Goal: Information Seeking & Learning: Learn about a topic

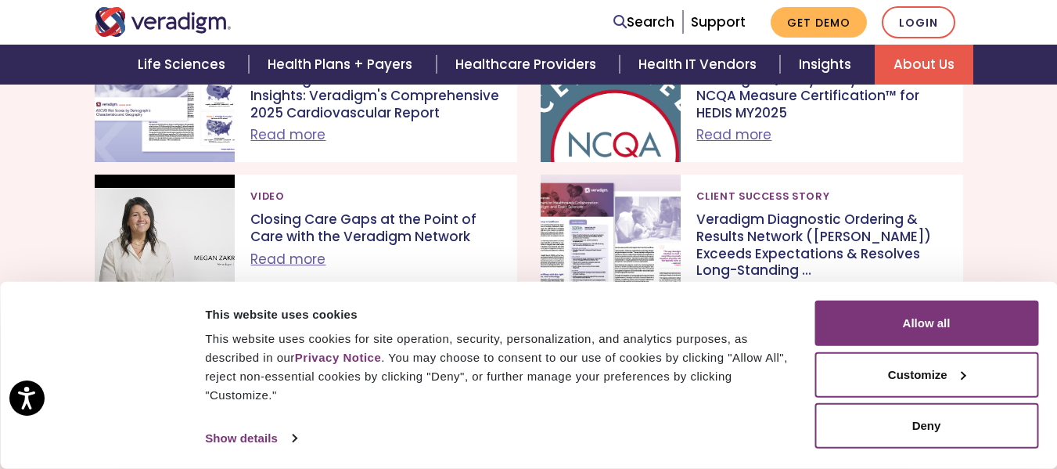
scroll to position [1626, 0]
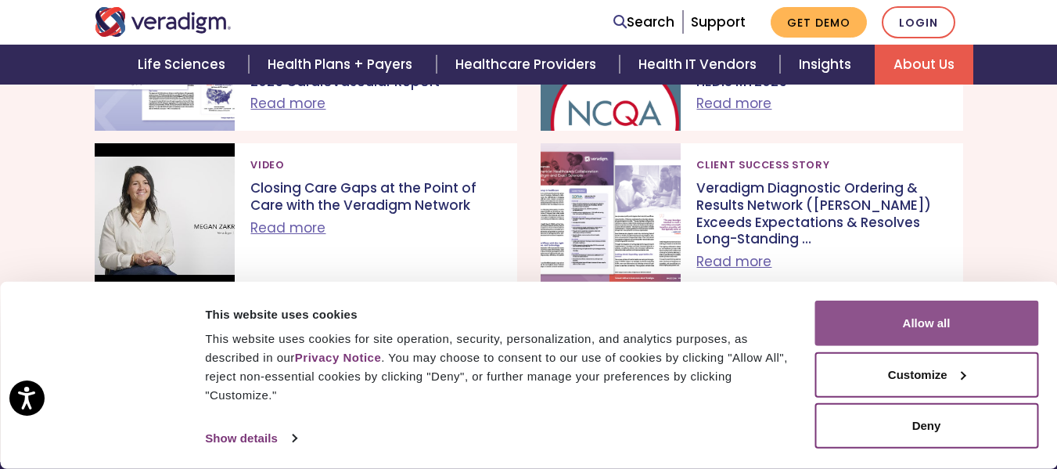
click at [953, 329] on button "Allow all" at bounding box center [927, 323] width 224 height 45
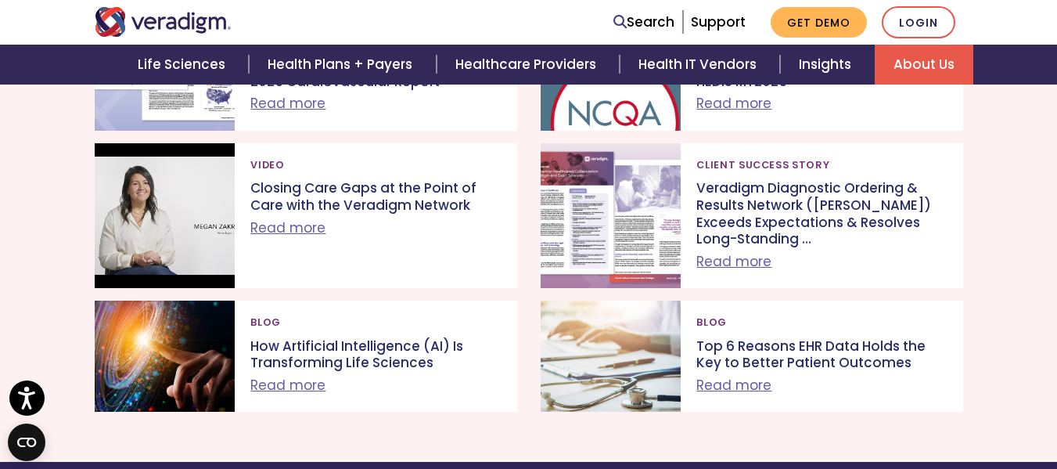
scroll to position [1980, 0]
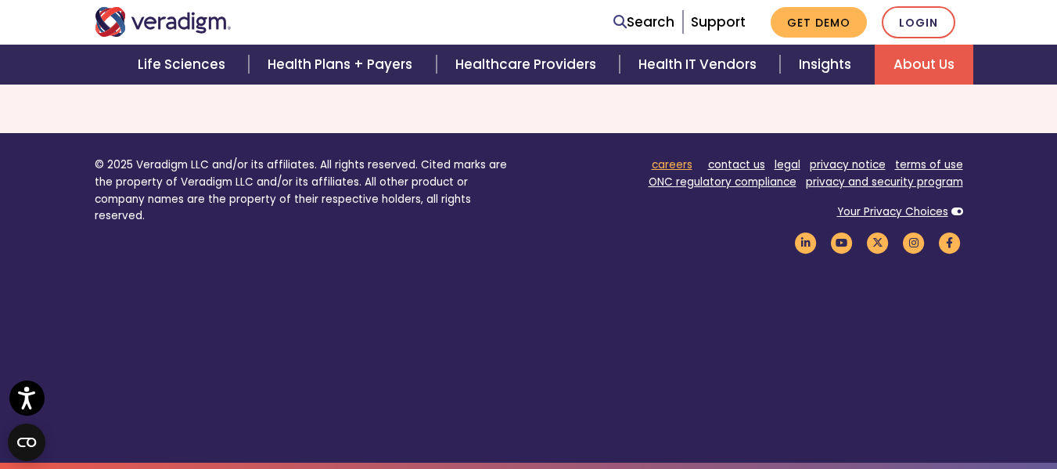
click at [668, 164] on link "careers" at bounding box center [672, 164] width 41 height 15
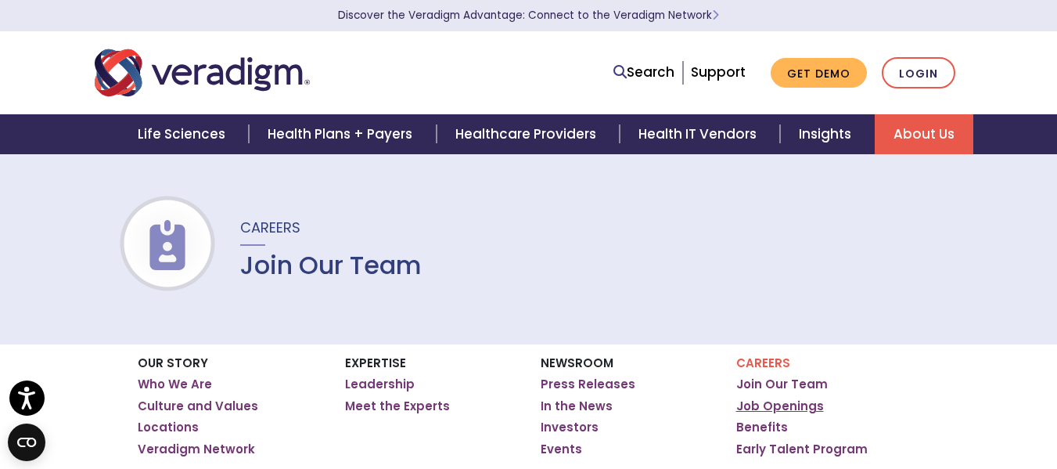
click at [792, 412] on link "Job Openings" at bounding box center [780, 406] width 88 height 16
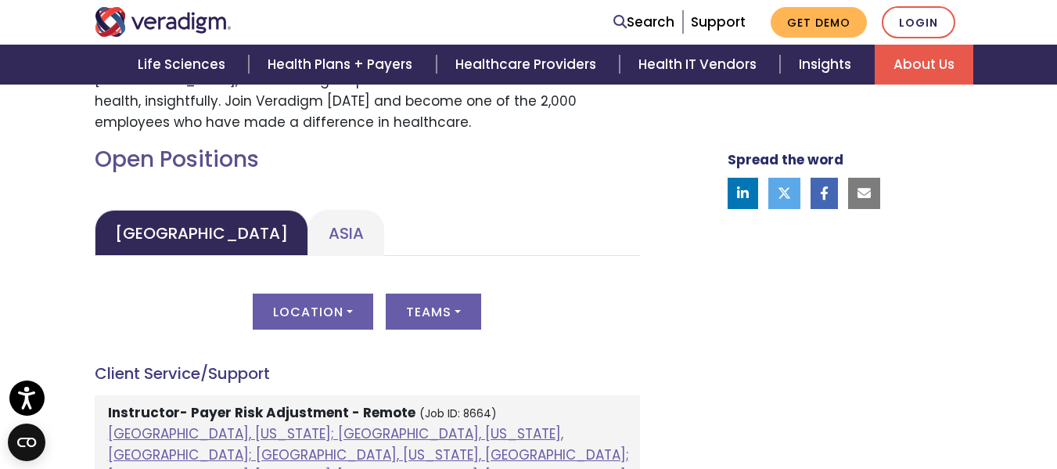
scroll to position [679, 0]
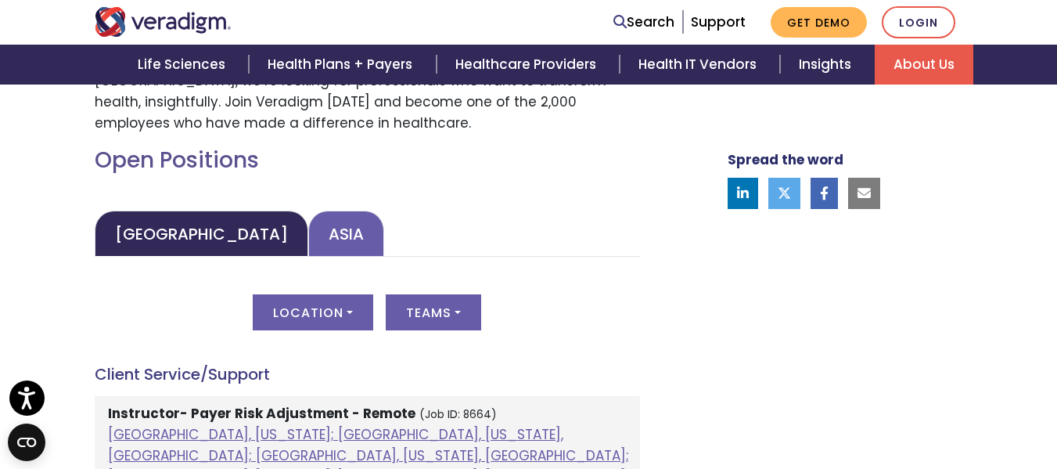
click at [308, 229] on link "Asia" at bounding box center [346, 234] width 76 height 46
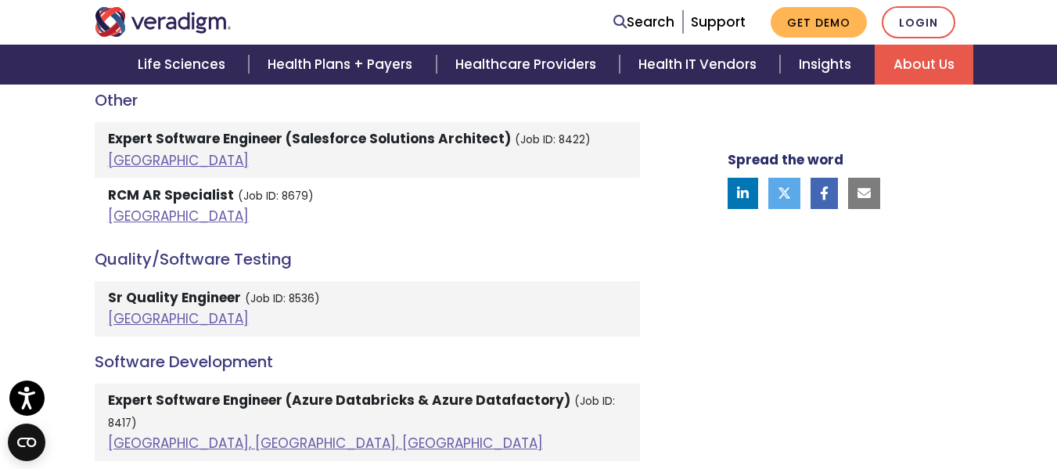
scroll to position [3076, 0]
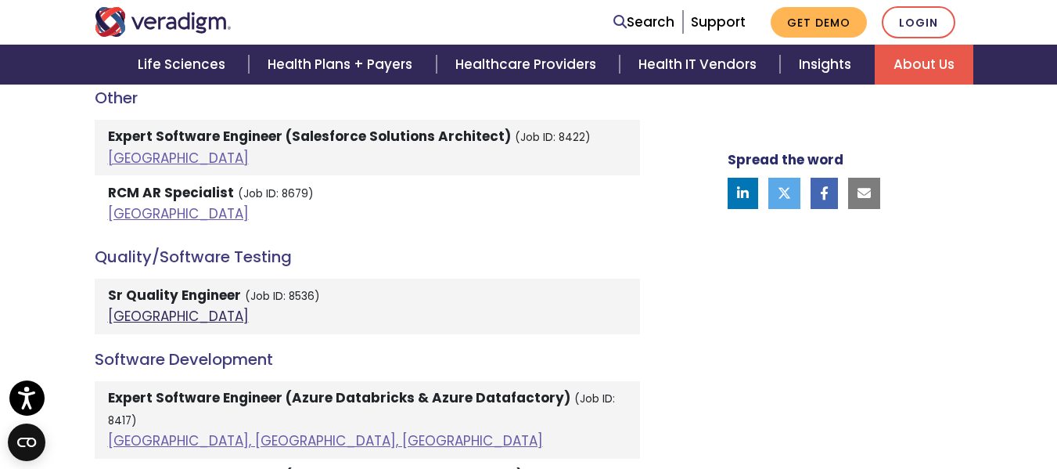
click at [133, 307] on link "[GEOGRAPHIC_DATA]" at bounding box center [178, 316] width 141 height 19
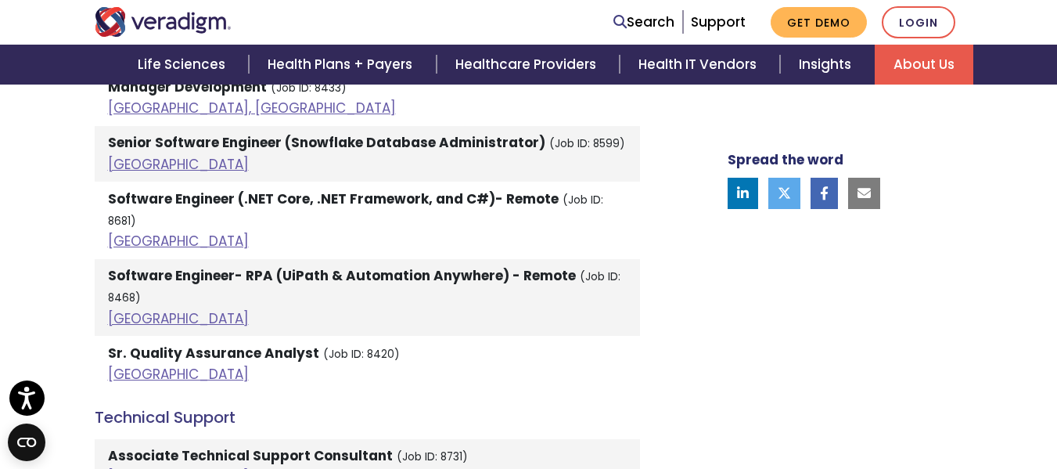
scroll to position [3606, 0]
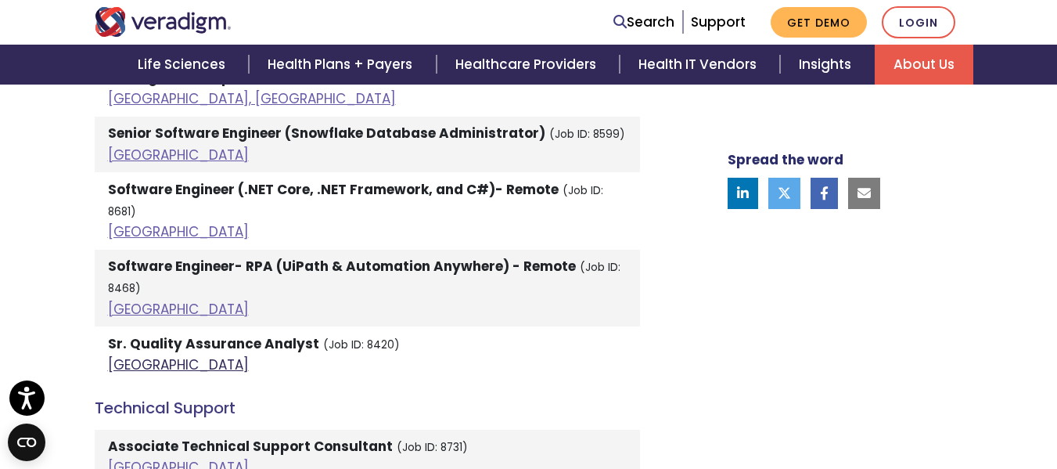
click at [128, 355] on link "[GEOGRAPHIC_DATA]" at bounding box center [178, 364] width 141 height 19
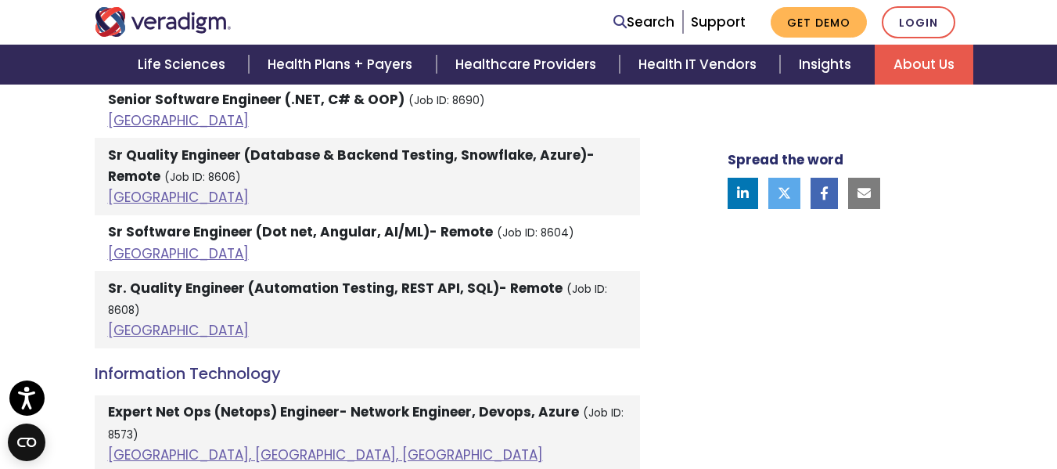
scroll to position [2139, 0]
click at [129, 322] on link "[GEOGRAPHIC_DATA]" at bounding box center [178, 331] width 141 height 19
click at [135, 194] on link "[GEOGRAPHIC_DATA]" at bounding box center [178, 198] width 141 height 19
